Goal: Book appointment/travel/reservation

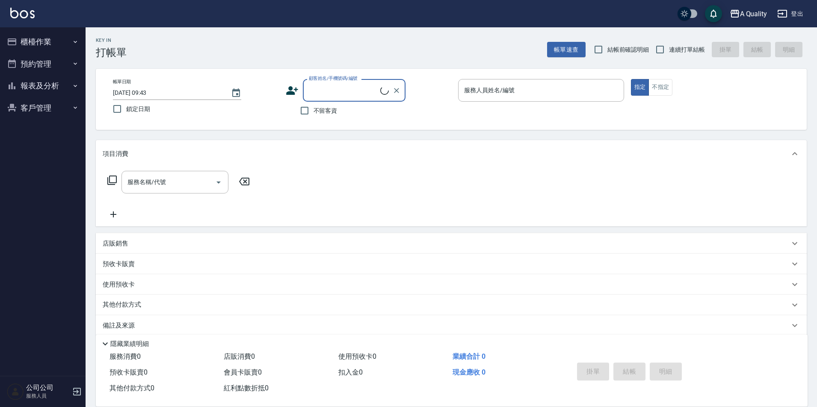
click at [56, 73] on button "預約管理" at bounding box center [42, 64] width 79 height 22
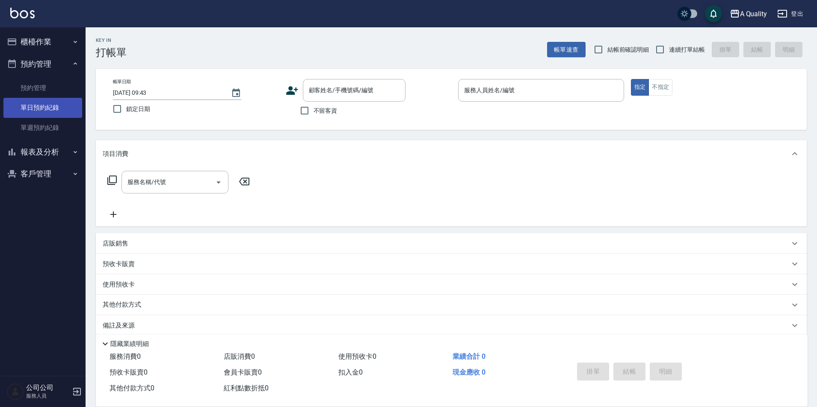
click at [38, 111] on link "單日預約紀錄" at bounding box center [42, 108] width 79 height 20
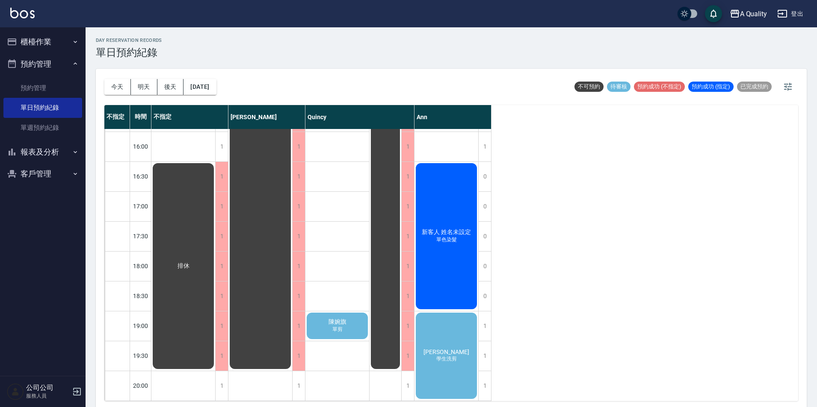
scroll to position [303, 0]
click at [453, 340] on div "[PERSON_NAME] 學生洗剪" at bounding box center [446, 356] width 64 height 89
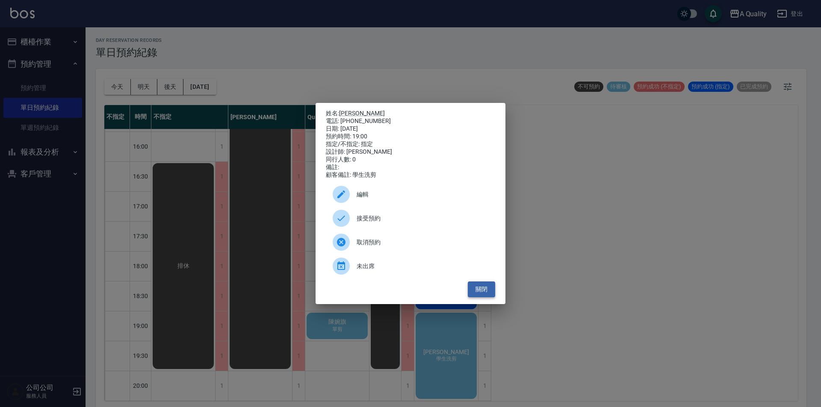
click at [479, 291] on button "關閉" at bounding box center [481, 290] width 27 height 16
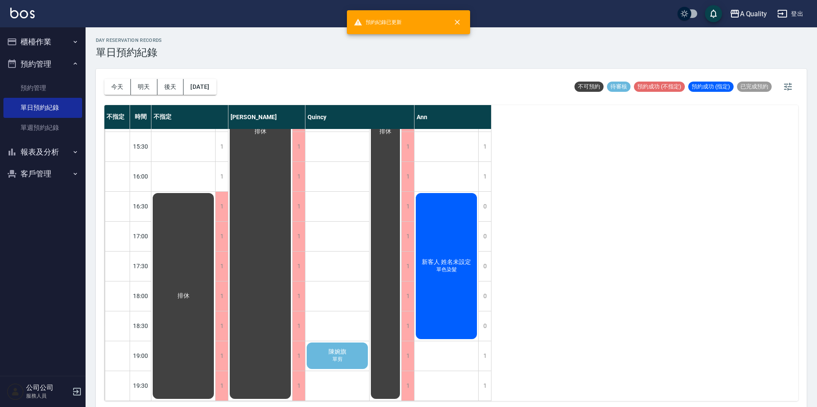
scroll to position [273, 0]
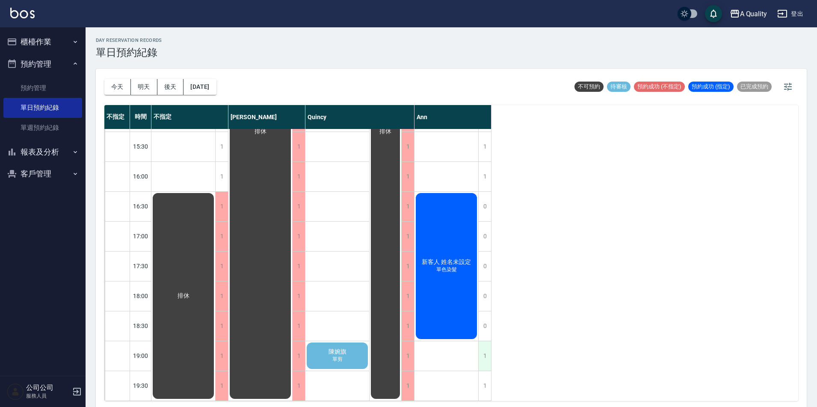
click at [479, 343] on div "1" at bounding box center [484, 356] width 13 height 29
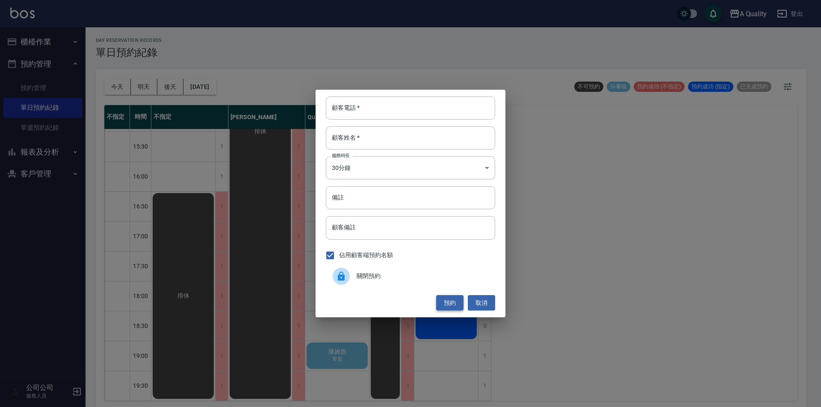
click at [454, 300] on button "預約" at bounding box center [449, 303] width 27 height 16
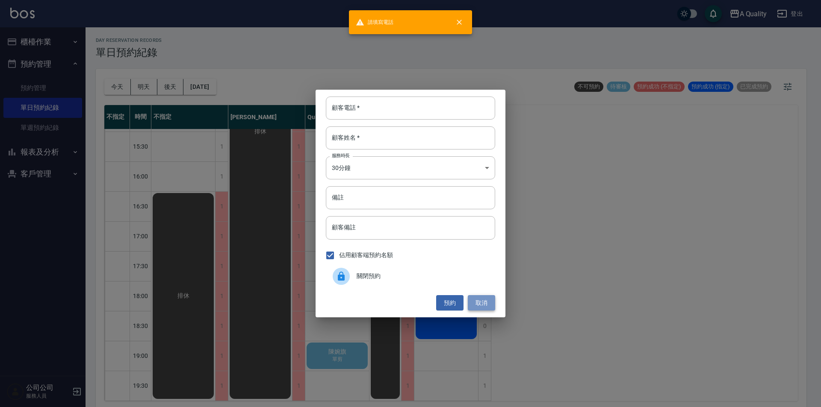
click at [482, 307] on button "取消" at bounding box center [481, 303] width 27 height 16
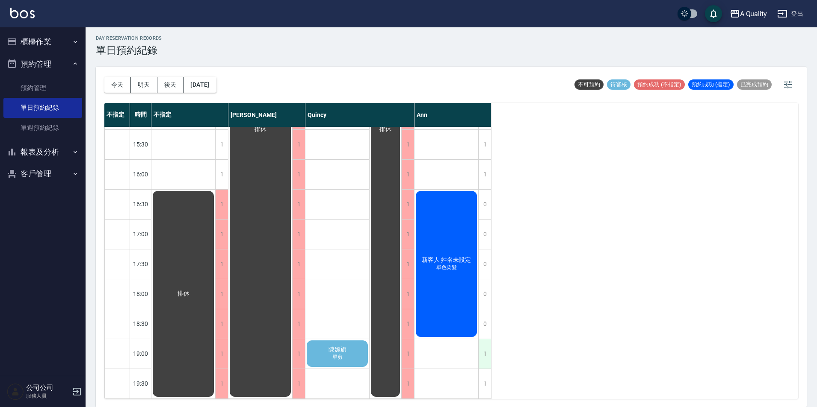
scroll to position [3, 0]
click at [487, 344] on div "1" at bounding box center [484, 353] width 13 height 29
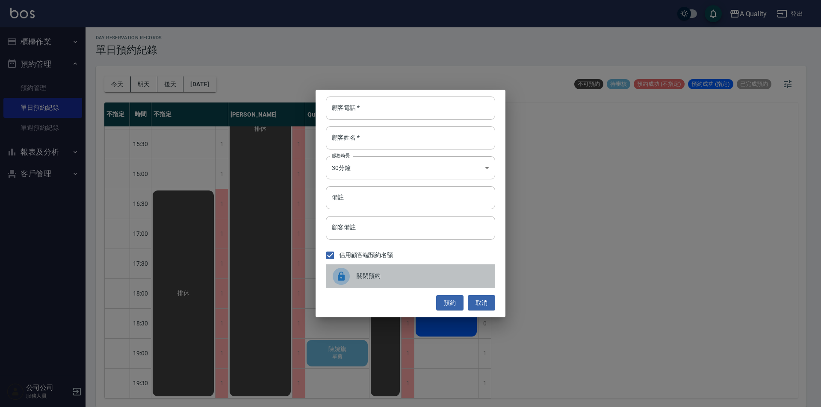
click at [372, 274] on span "關閉預約" at bounding box center [423, 276] width 132 height 9
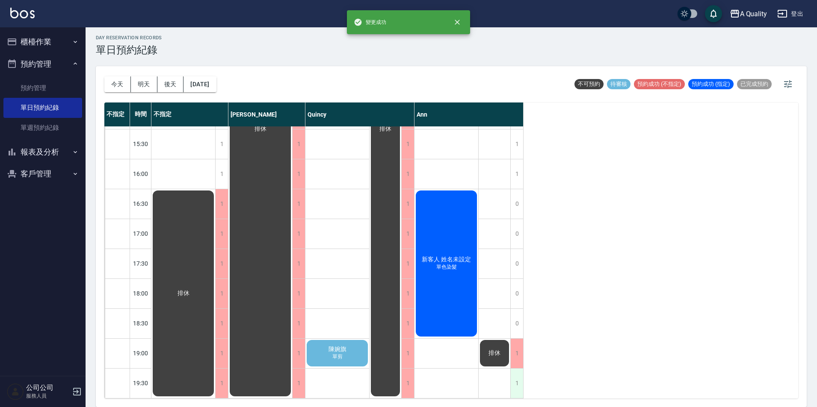
click at [519, 380] on div "1" at bounding box center [516, 383] width 13 height 29
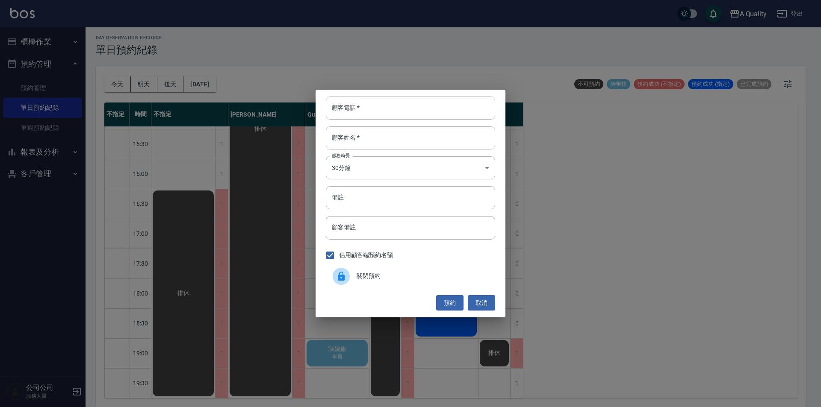
click at [401, 263] on div "佔用顧客端預約名額" at bounding box center [410, 256] width 169 height 18
click at [389, 274] on span "關閉預約" at bounding box center [423, 276] width 132 height 9
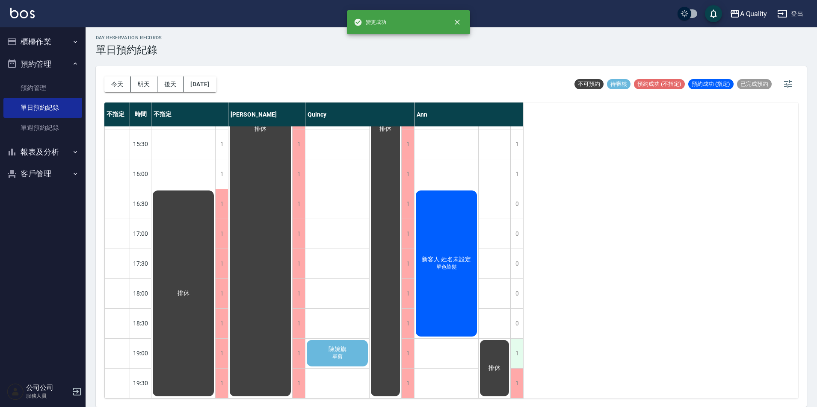
click at [515, 350] on div "1" at bounding box center [516, 353] width 13 height 29
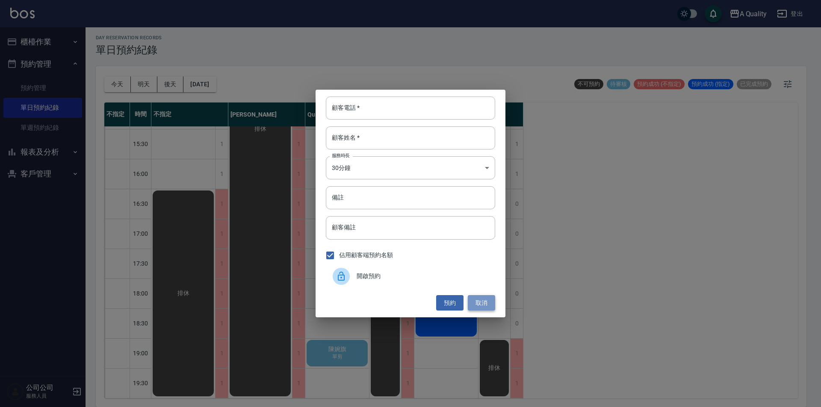
click at [488, 298] on button "取消" at bounding box center [481, 303] width 27 height 16
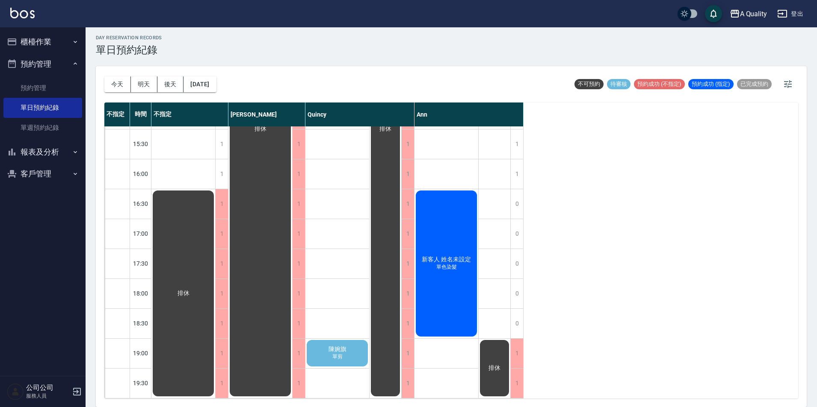
click at [451, 296] on div "新客人 姓名未設定 單色染髮" at bounding box center [446, 263] width 64 height 149
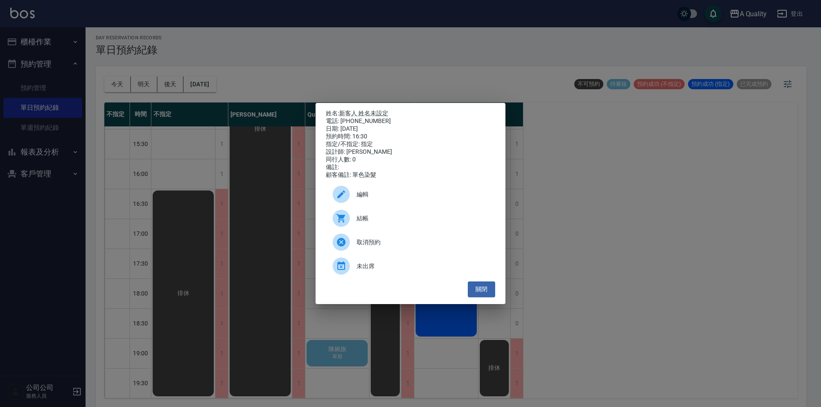
click at [376, 199] on span "編輯" at bounding box center [423, 194] width 132 height 9
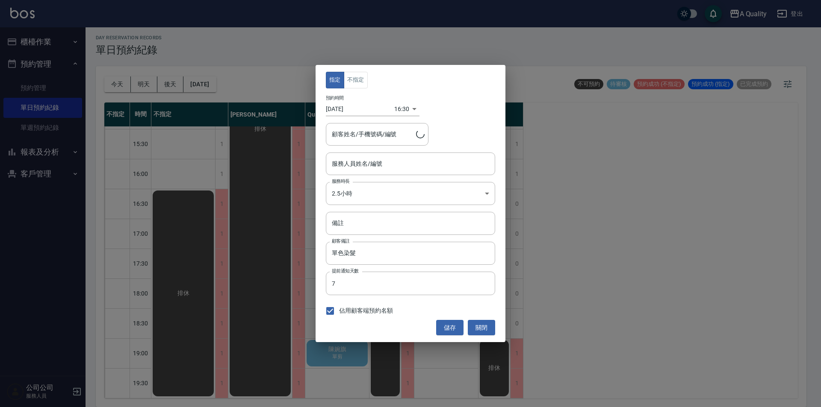
type input "Ann(無代號)"
type input "新客人 姓名未設定/0916665356"
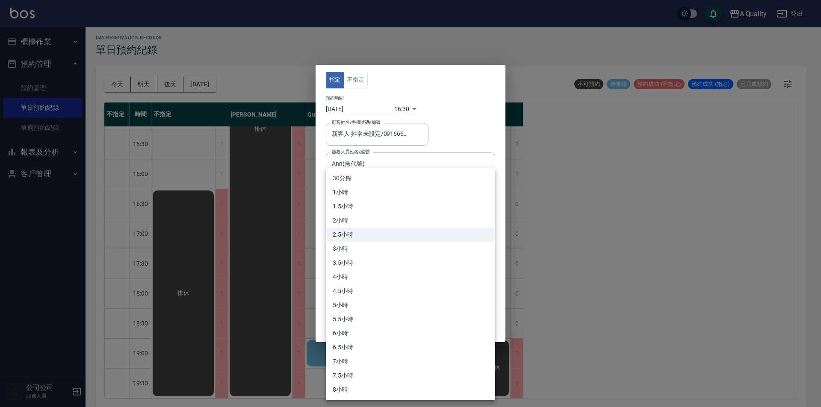
click at [446, 189] on body "A Quality 登出 櫃檯作業 打帳單 帳單列表 營業儀表板 現金收支登錄 每日結帳 排班表 現場電腦打卡 預約管理 預約管理 單日預約紀錄 單週預約紀錄…" at bounding box center [410, 202] width 821 height 410
click at [363, 247] on li "3小時" at bounding box center [410, 249] width 169 height 14
type input "6"
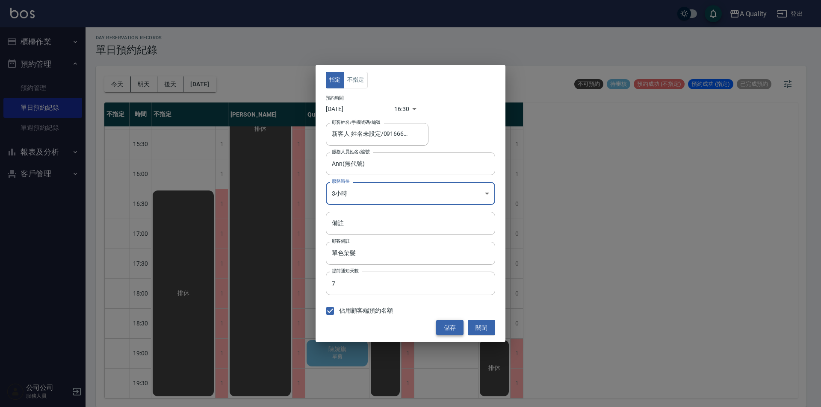
click at [452, 335] on button "儲存" at bounding box center [449, 328] width 27 height 16
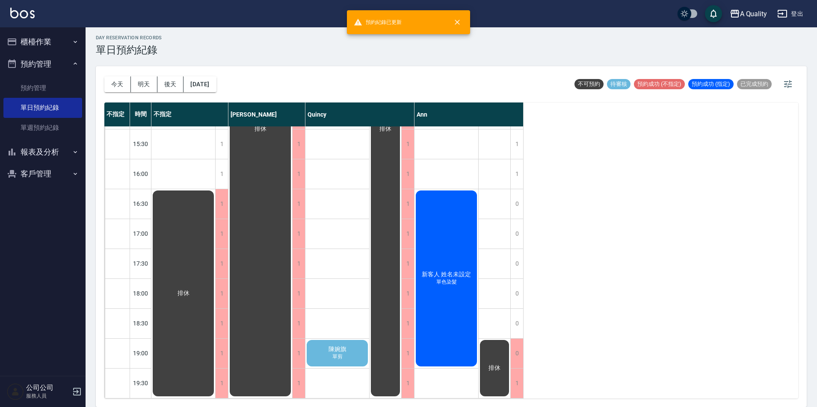
click at [429, 251] on div "新客人 姓名未設定 單色染髮" at bounding box center [446, 278] width 64 height 179
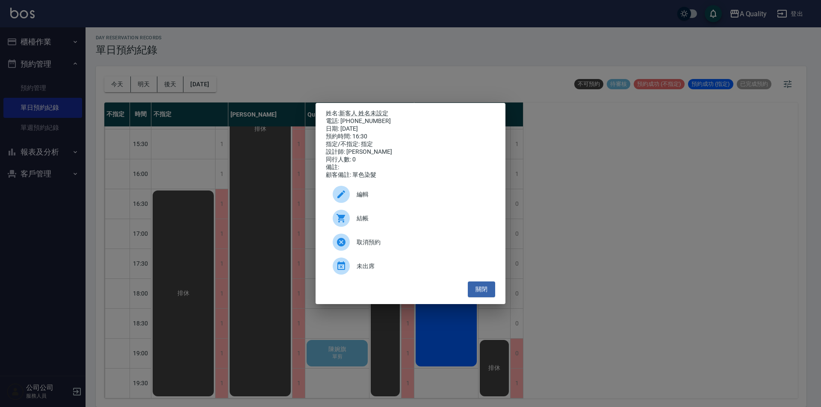
click at [364, 197] on span "編輯" at bounding box center [423, 194] width 132 height 9
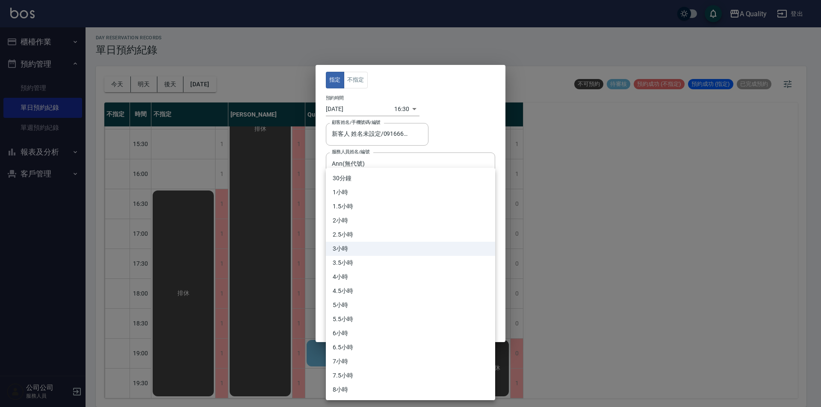
click at [386, 193] on body "A Quality 登出 櫃檯作業 打帳單 帳單列表 營業儀表板 現金收支登錄 每日結帳 排班表 現場電腦打卡 預約管理 預約管理 單日預約紀錄 單週預約紀錄…" at bounding box center [410, 202] width 821 height 410
click at [348, 258] on li "3.5小時" at bounding box center [410, 263] width 169 height 14
type input "7"
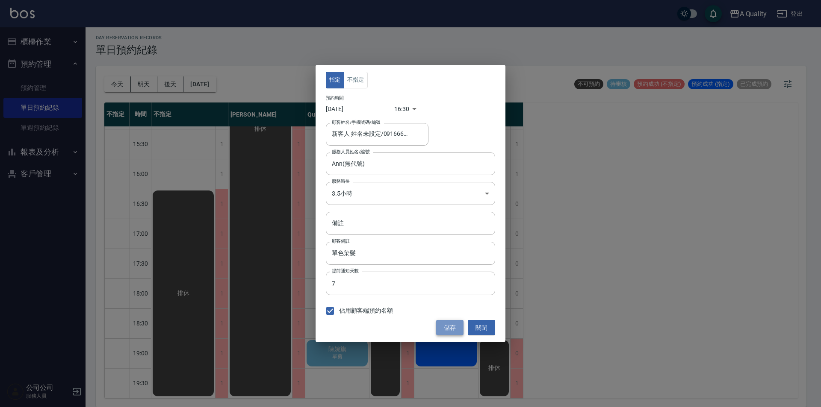
click at [458, 321] on button "儲存" at bounding box center [449, 328] width 27 height 16
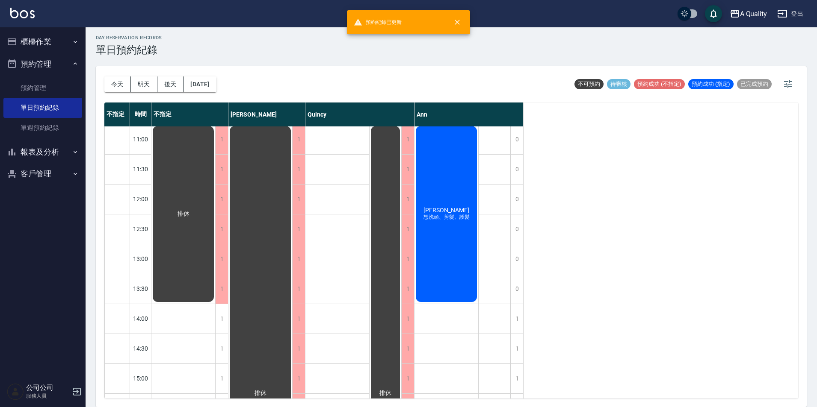
scroll to position [0, 0]
